Goal: Task Accomplishment & Management: Use online tool/utility

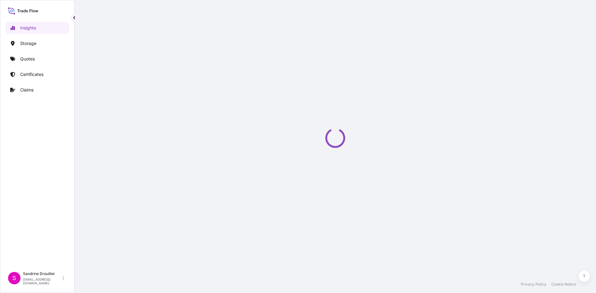
select select "2025"
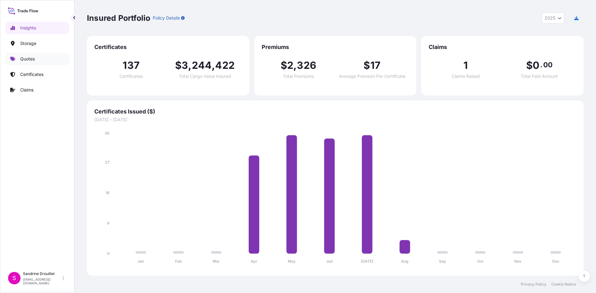
click at [29, 60] on p "Quotes" at bounding box center [27, 59] width 15 height 6
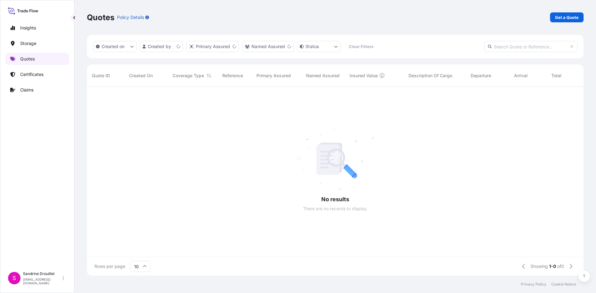
scroll to position [5, 5]
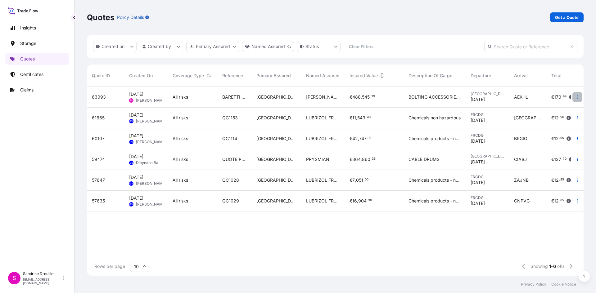
click at [578, 100] on button "button" at bounding box center [577, 97] width 10 height 10
click at [38, 72] on p "Certificates" at bounding box center [31, 74] width 23 height 6
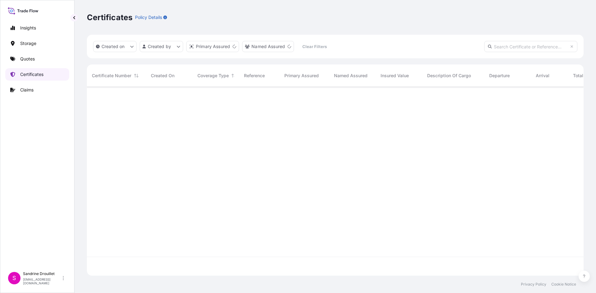
scroll to position [188, 492]
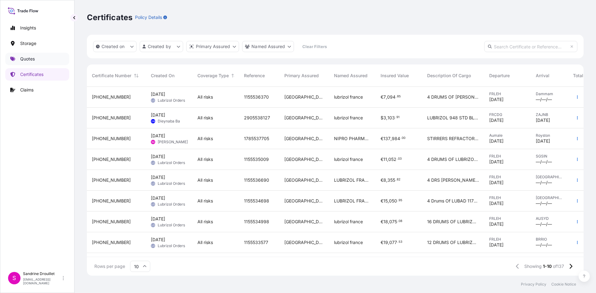
click at [28, 60] on p "Quotes" at bounding box center [27, 59] width 15 height 6
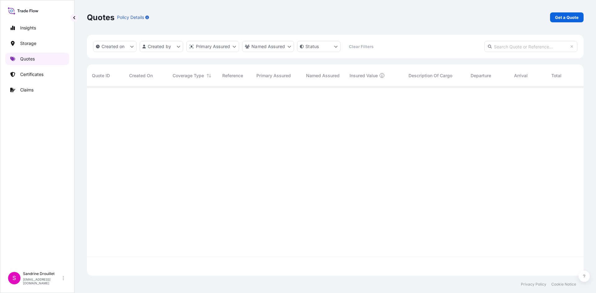
scroll to position [188, 492]
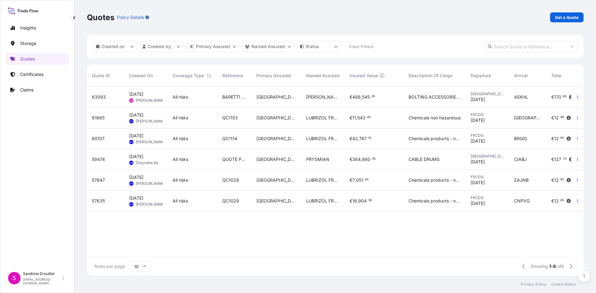
click at [152, 103] on span "[PERSON_NAME]" at bounding box center [151, 100] width 30 height 5
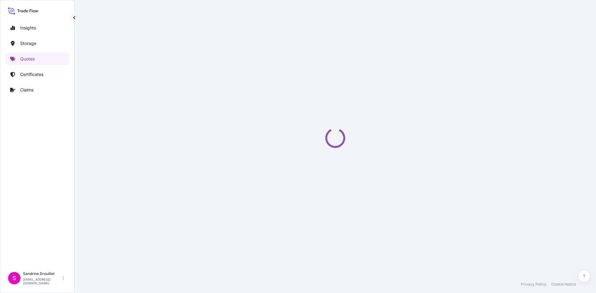
select select "Road / [GEOGRAPHIC_DATA]"
select select "Water"
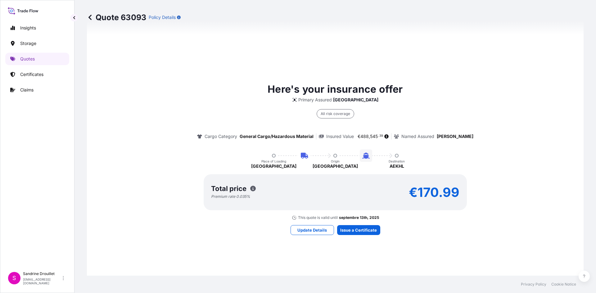
scroll to position [469, 0]
